Goal: Task Accomplishment & Management: Manage account settings

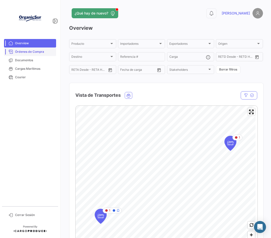
click at [28, 54] on span "Órdenes de Compra" at bounding box center [34, 52] width 39 height 5
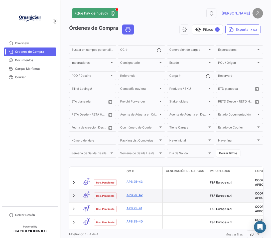
click at [134, 196] on link "APB 25-42" at bounding box center [144, 195] width 34 height 5
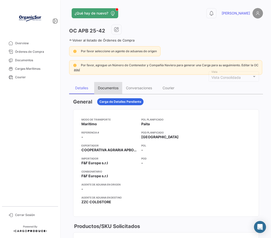
click at [119, 92] on div "Documentos" at bounding box center [108, 88] width 28 height 12
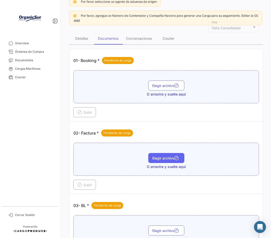
scroll to position [50, 0]
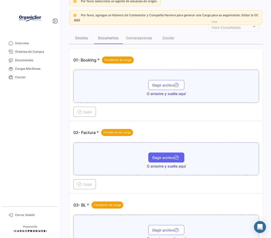
click at [161, 163] on button "Elegir archivo" at bounding box center [166, 158] width 36 height 10
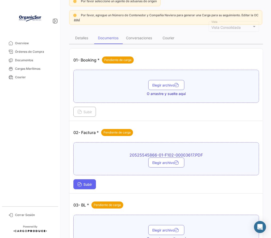
click at [88, 187] on span "Subir" at bounding box center [84, 185] width 15 height 4
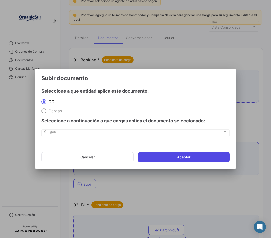
click at [209, 158] on button "Aceptar" at bounding box center [184, 158] width 92 height 10
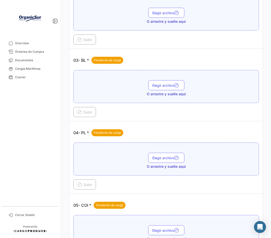
scroll to position [225, 0]
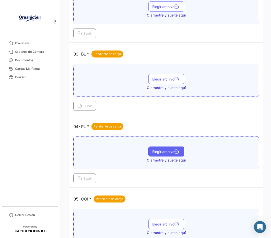
click at [170, 154] on span "Elegir archivo" at bounding box center [166, 152] width 28 height 4
click at [82, 181] on span "Subir" at bounding box center [84, 179] width 15 height 4
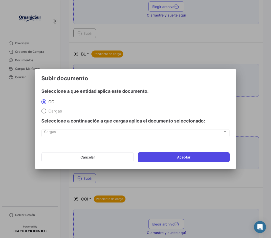
click at [187, 159] on button "Aceptar" at bounding box center [184, 158] width 92 height 10
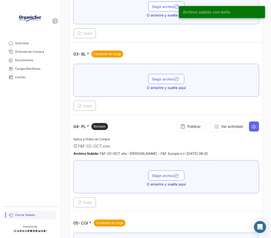
click at [29, 214] on span "Cerrar Sesión" at bounding box center [34, 215] width 39 height 5
